Goal: Task Accomplishment & Management: Manage account settings

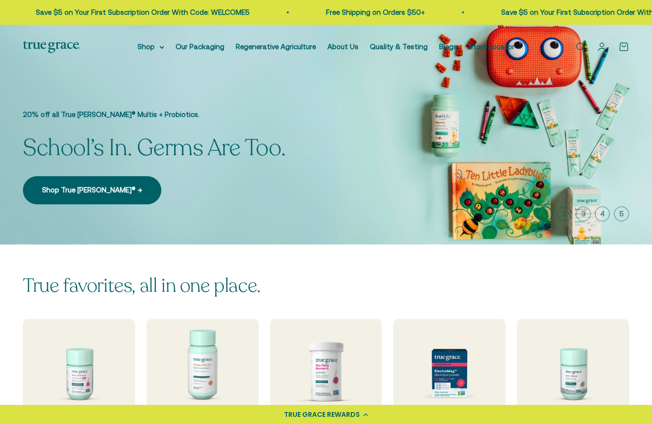
click at [597, 52] on link "Open account page" at bounding box center [602, 47] width 11 height 11
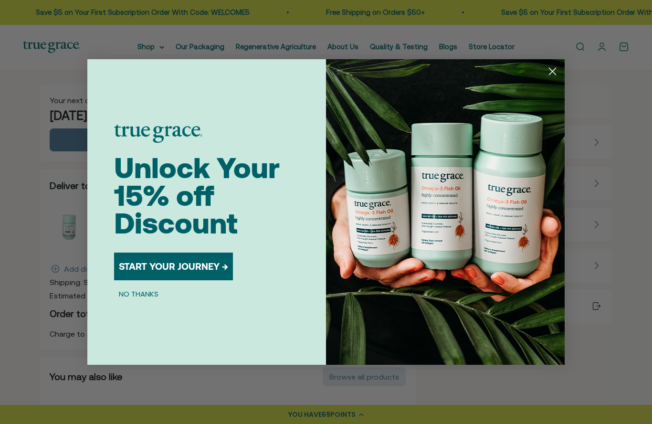
click at [549, 73] on circle "Close dialog" at bounding box center [553, 71] width 16 height 16
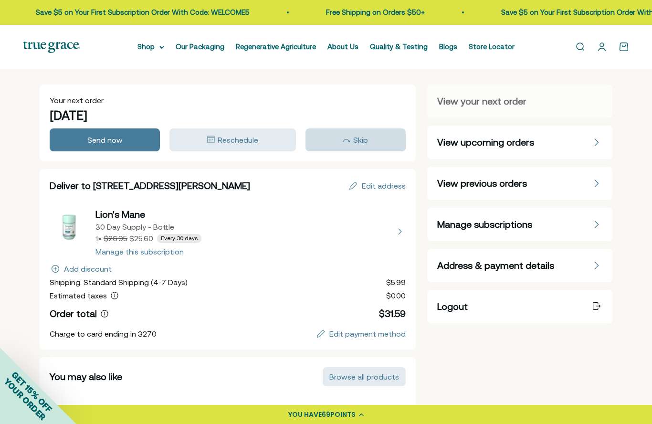
click at [362, 138] on span "Skip" at bounding box center [360, 140] width 15 height 9
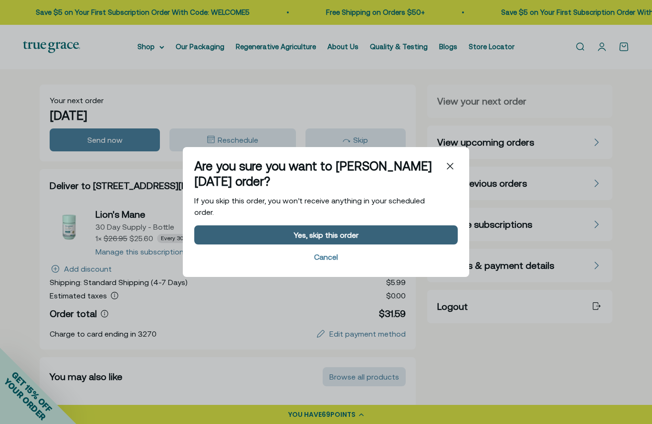
click at [343, 232] on div "Yes, skip this order" at bounding box center [326, 235] width 65 height 8
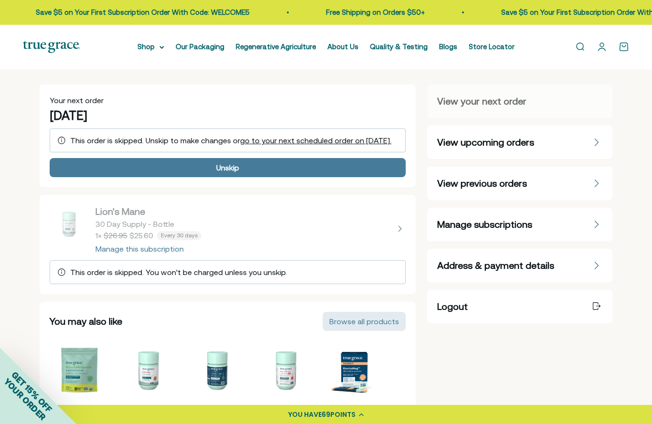
click at [595, 261] on div "Address & payment details" at bounding box center [596, 265] width 11 height 11
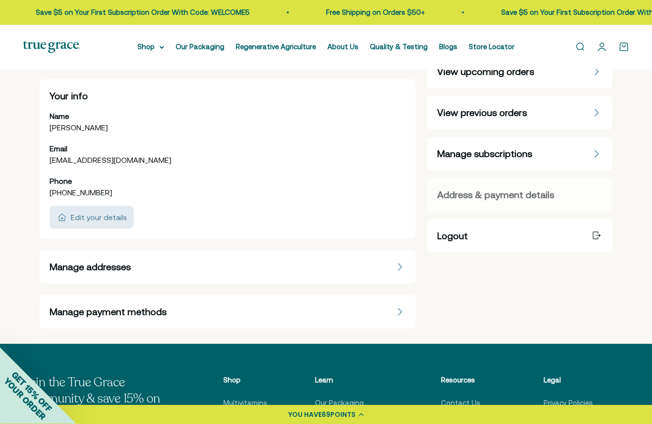
scroll to position [73, 0]
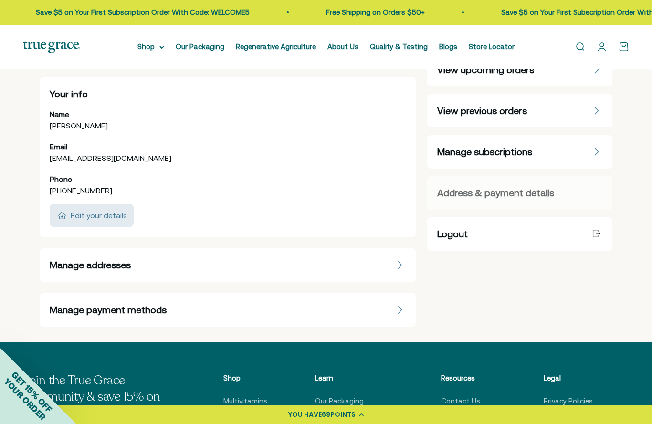
click at [402, 309] on icon "Manage payment methods" at bounding box center [400, 310] width 6 height 8
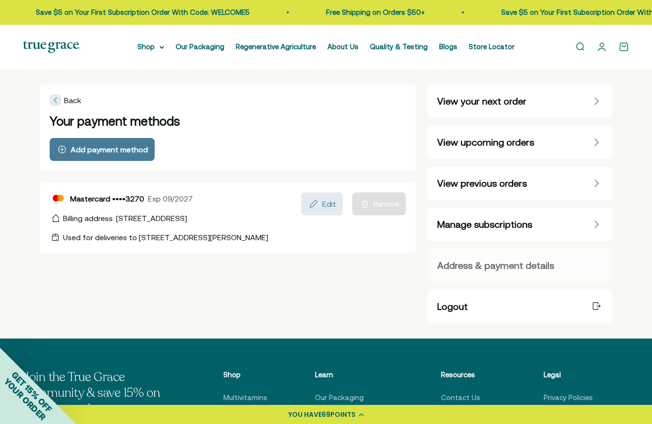
click at [512, 304] on div "Logout" at bounding box center [519, 306] width 165 height 13
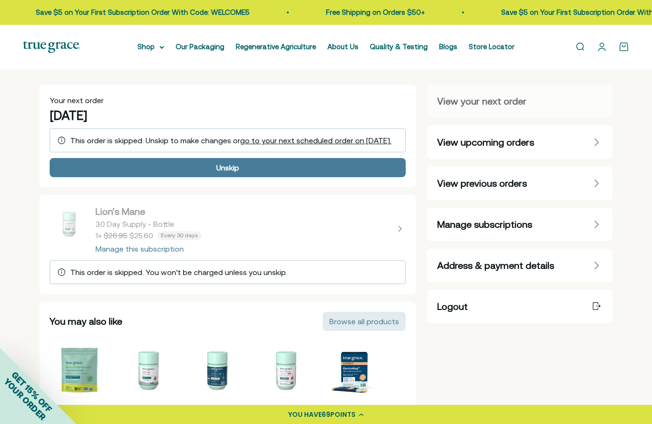
click at [597, 52] on link "Open account page" at bounding box center [602, 47] width 11 height 11
